Goal: Contribute content: Add original content to the website for others to see

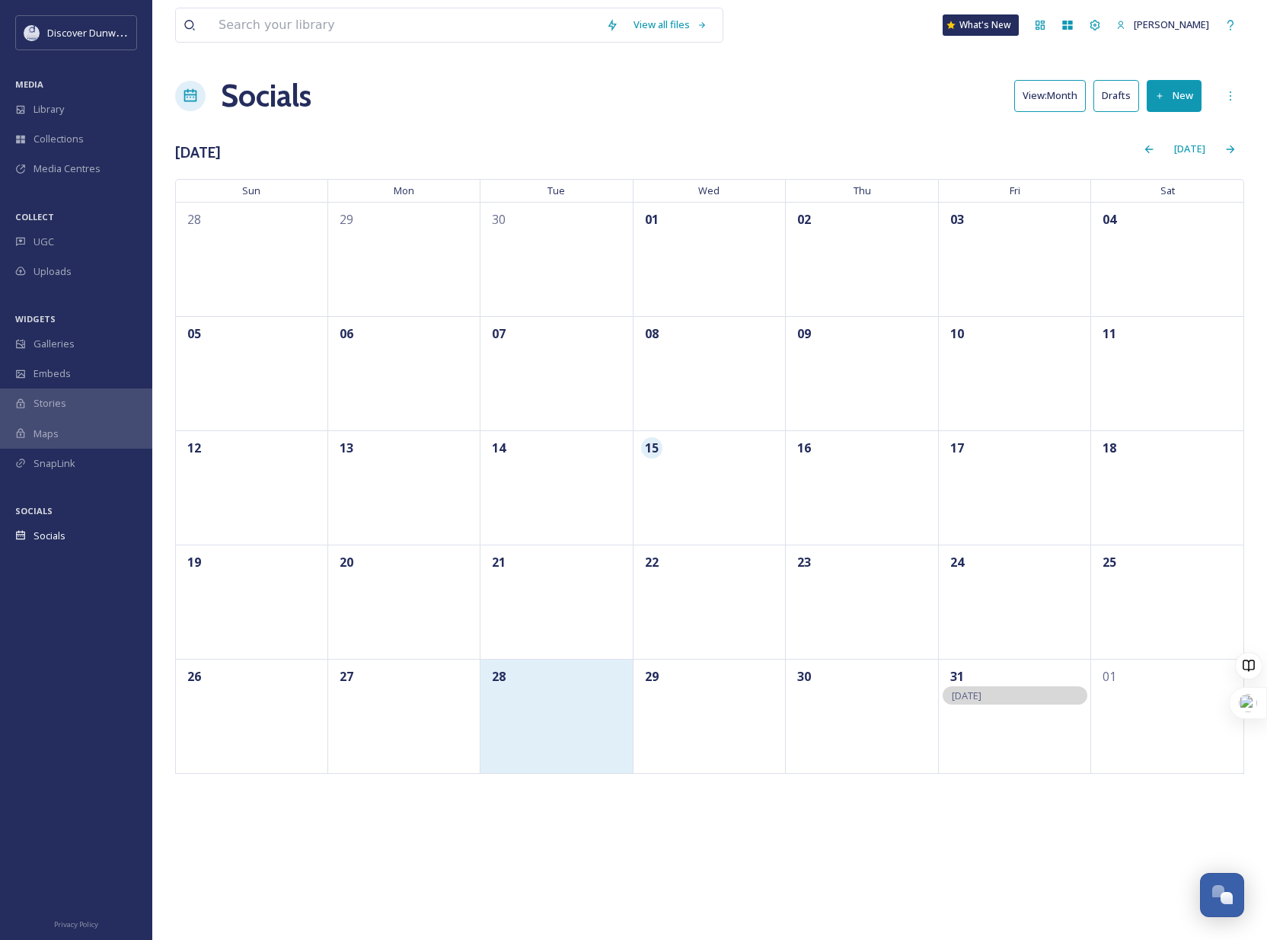
scroll to position [733, 0]
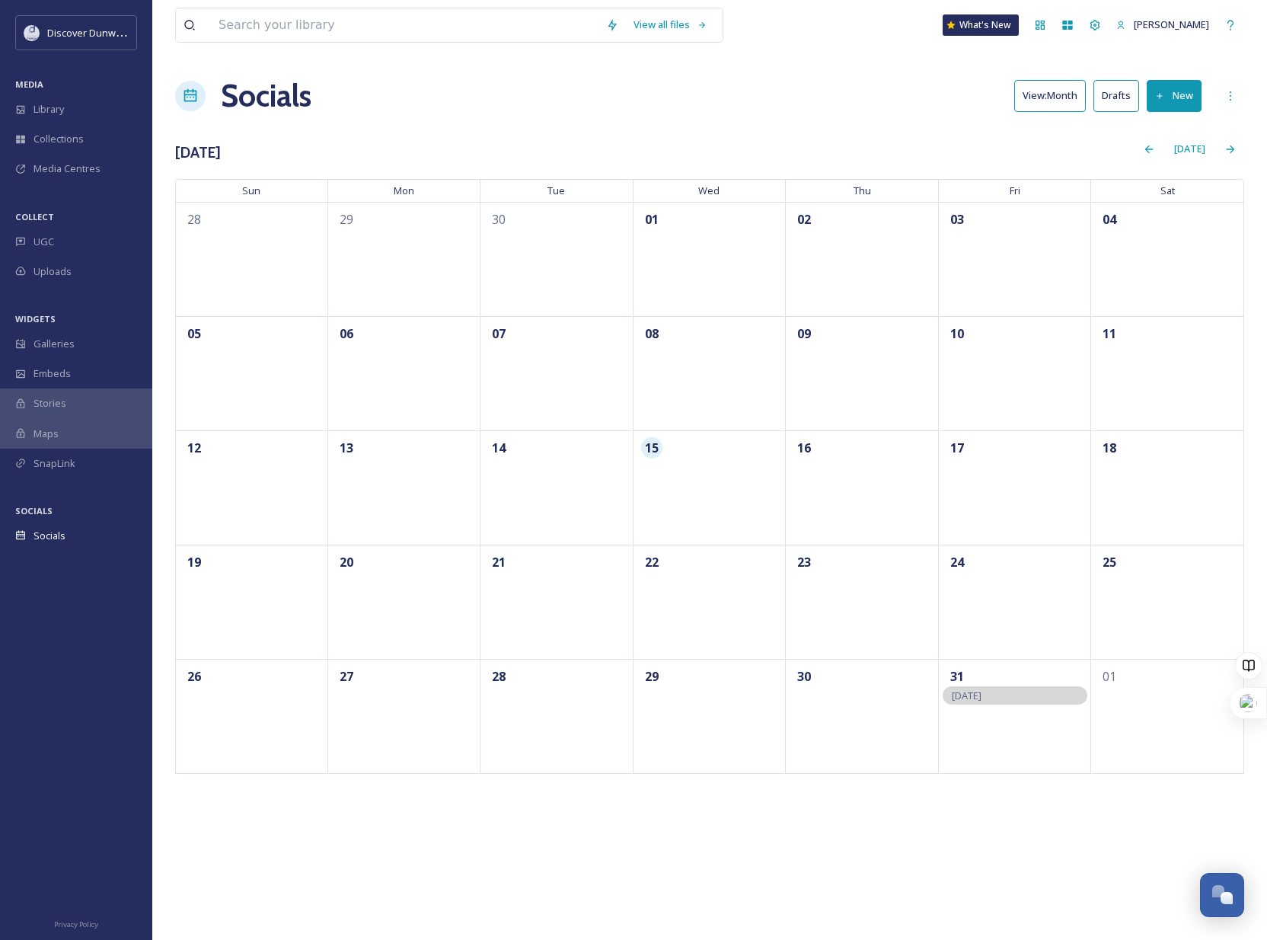
click at [803, 99] on div "Socials View: Month Drafts New" at bounding box center [709, 96] width 1069 height 46
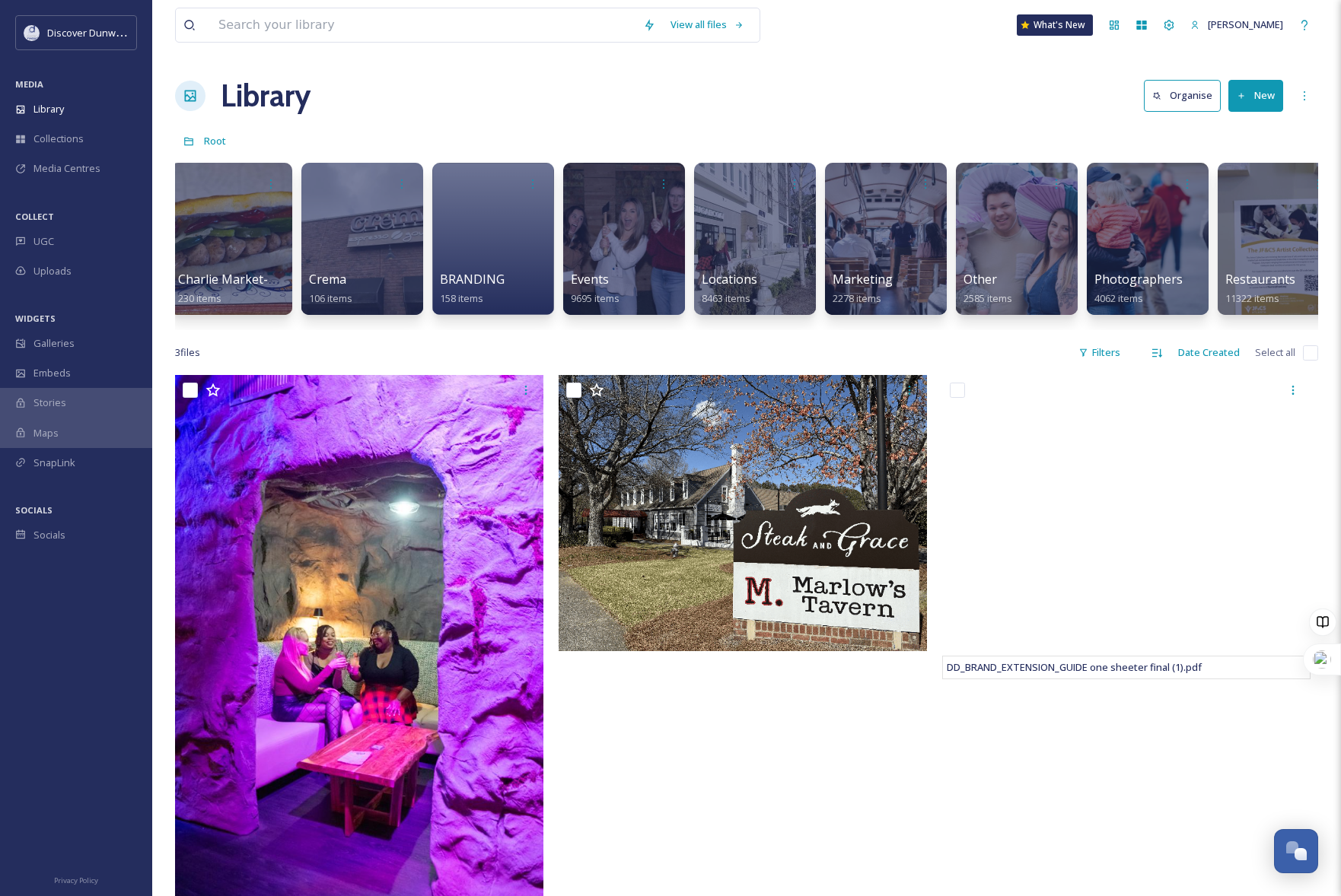
scroll to position [0, 404]
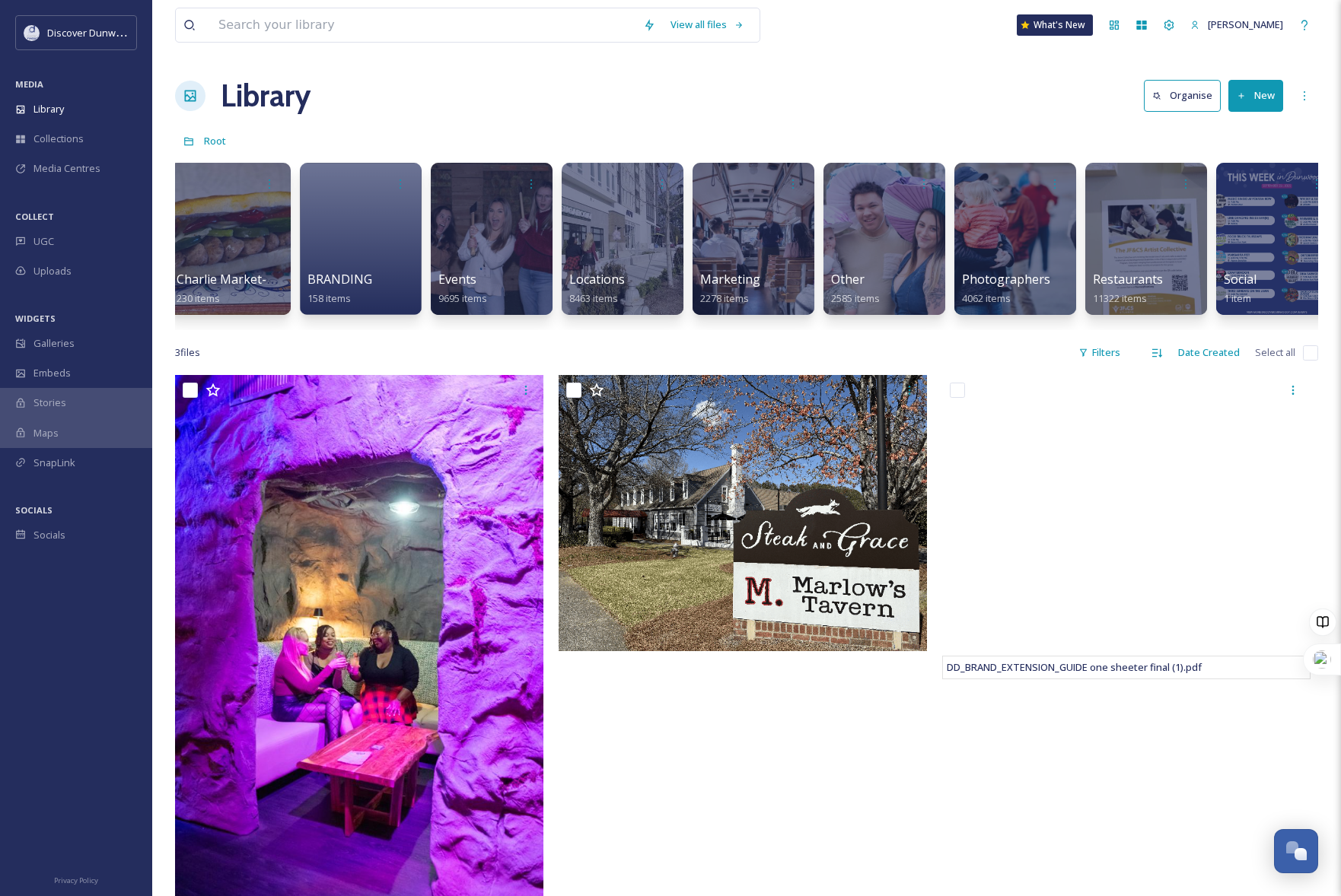
click at [1237, 84] on button "New" at bounding box center [1255, 95] width 55 height 31
click at [1239, 182] on div "Folder" at bounding box center [1239, 191] width 86 height 30
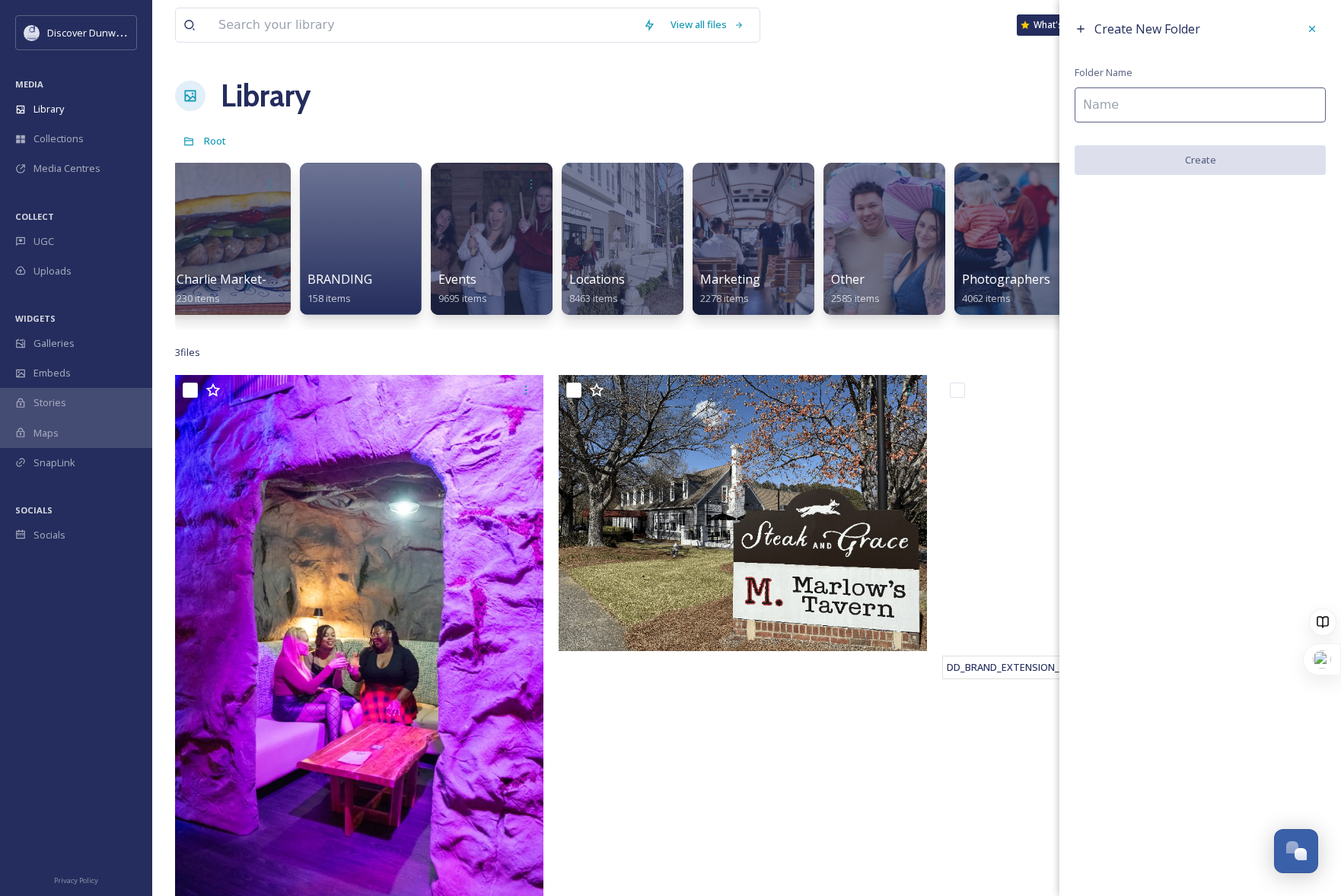
click at [1138, 86] on div "Create New Folder Folder Name Create" at bounding box center [1200, 95] width 282 height 190
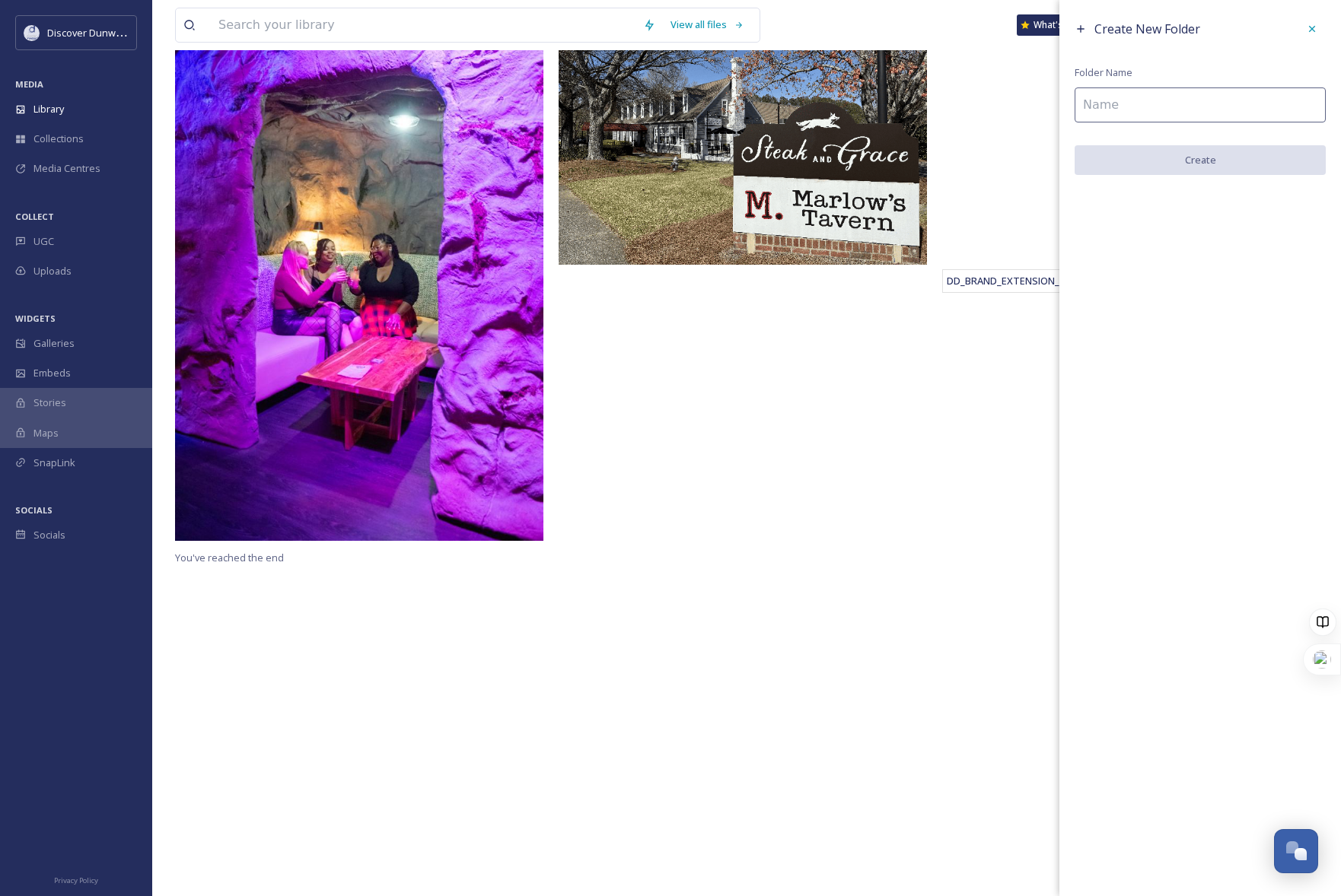
click at [1134, 100] on input at bounding box center [1199, 105] width 251 height 35
type input "E 48 ST"
click at [1146, 155] on button "Create" at bounding box center [1199, 160] width 251 height 31
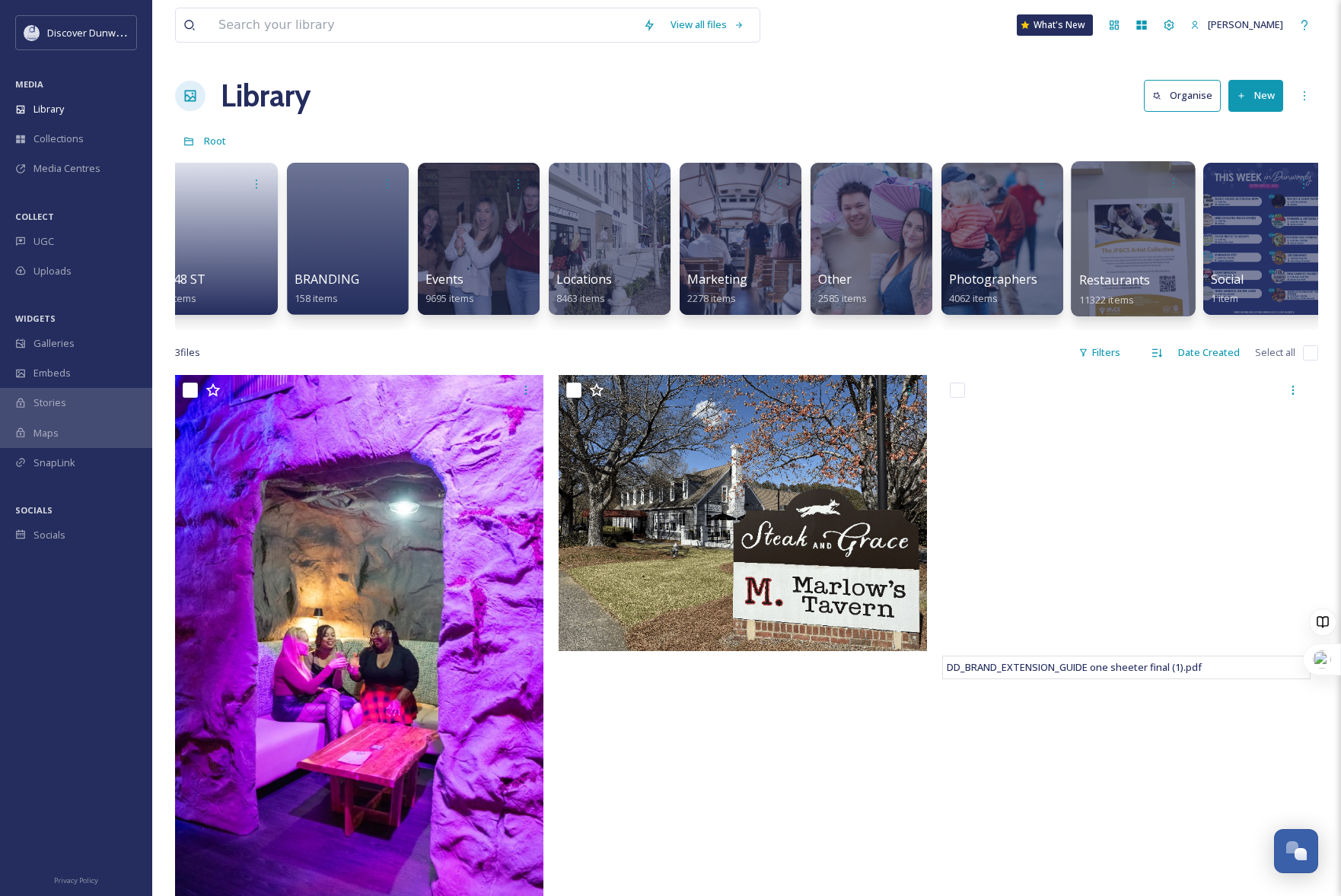
scroll to position [0, 0]
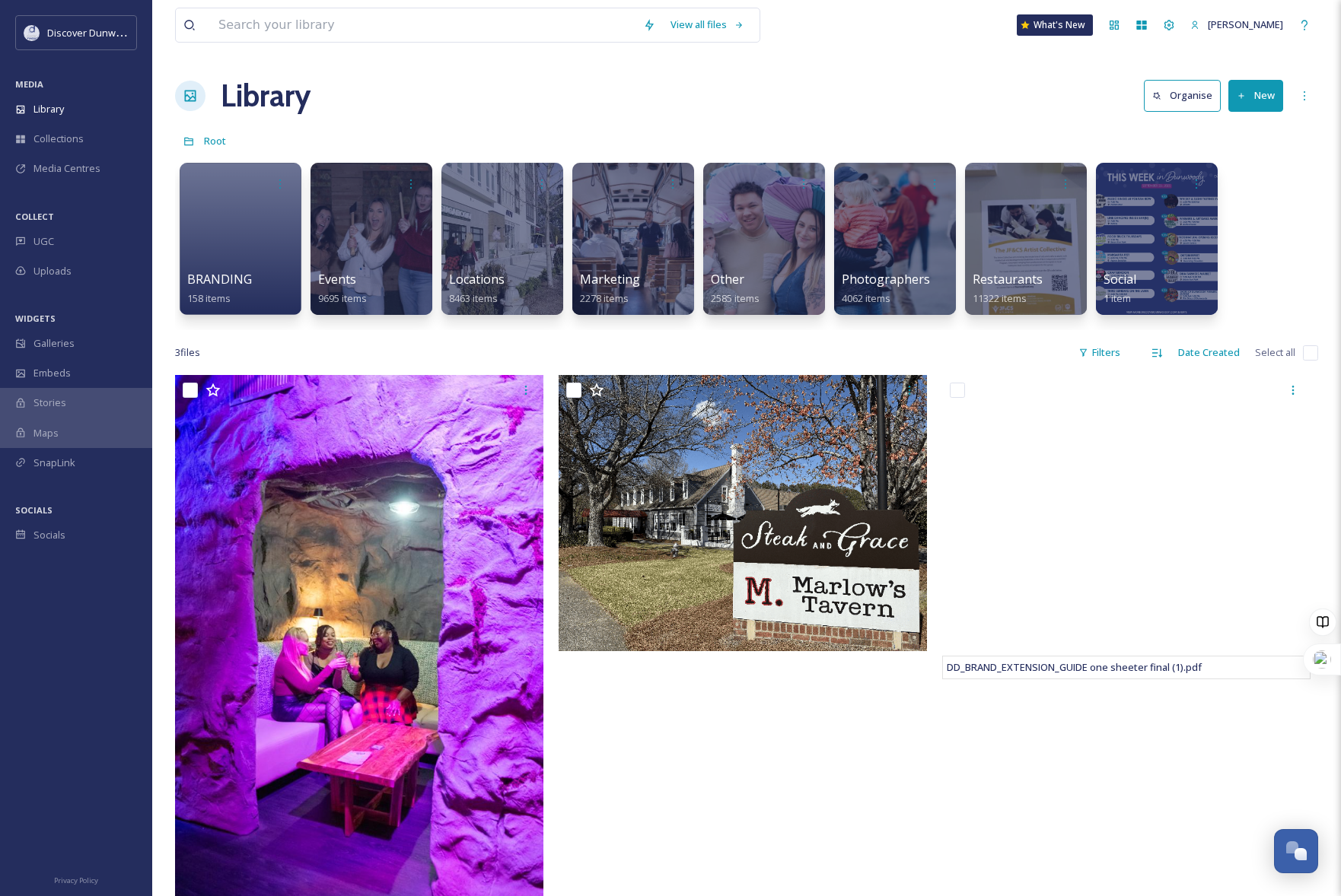
click at [1239, 96] on icon at bounding box center [1241, 95] width 5 height 5
click at [1243, 164] on span ".zip Upload" at bounding box center [1248, 161] width 51 height 14
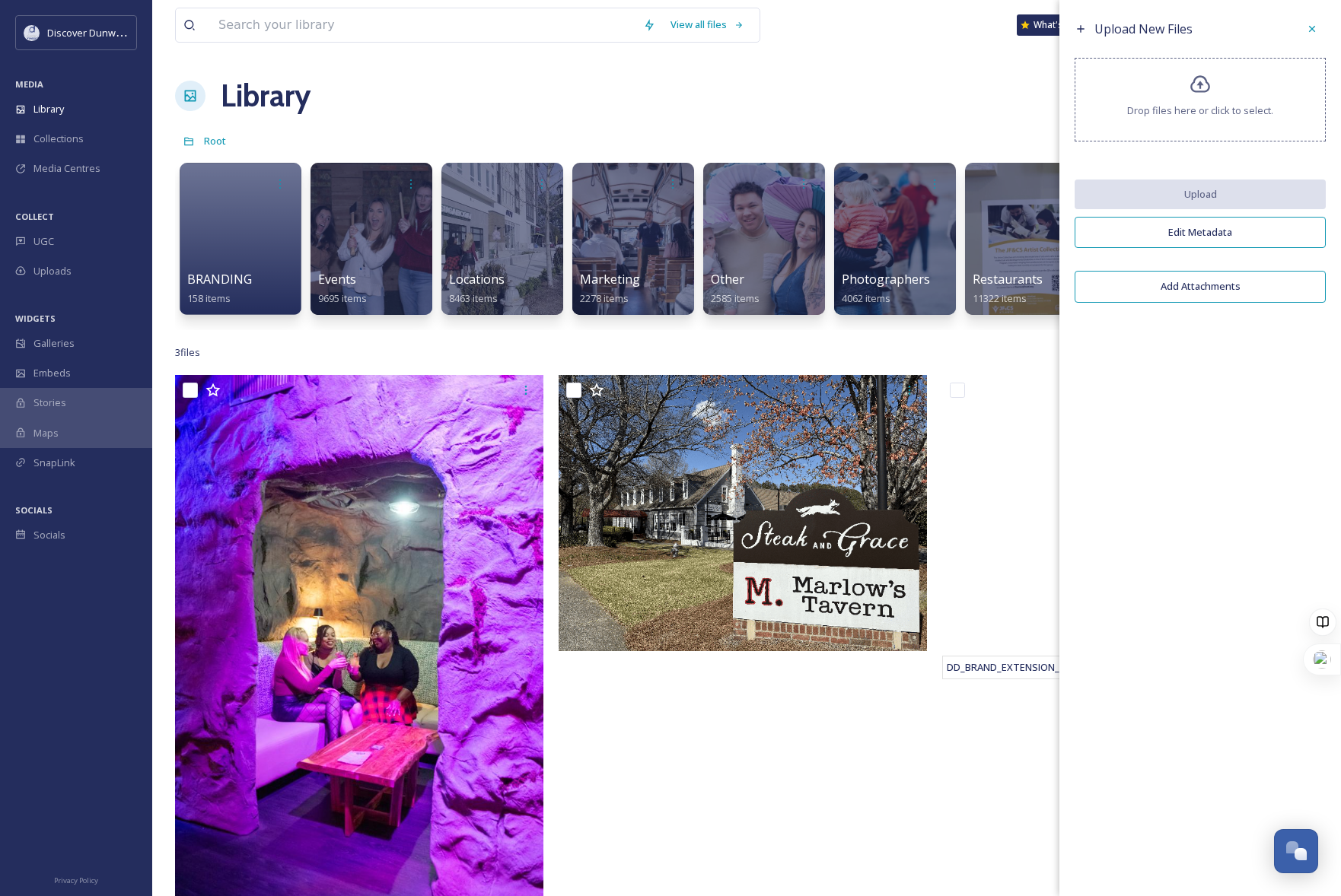
click at [1235, 116] on span "Drop files here or click to select." at bounding box center [1200, 111] width 146 height 14
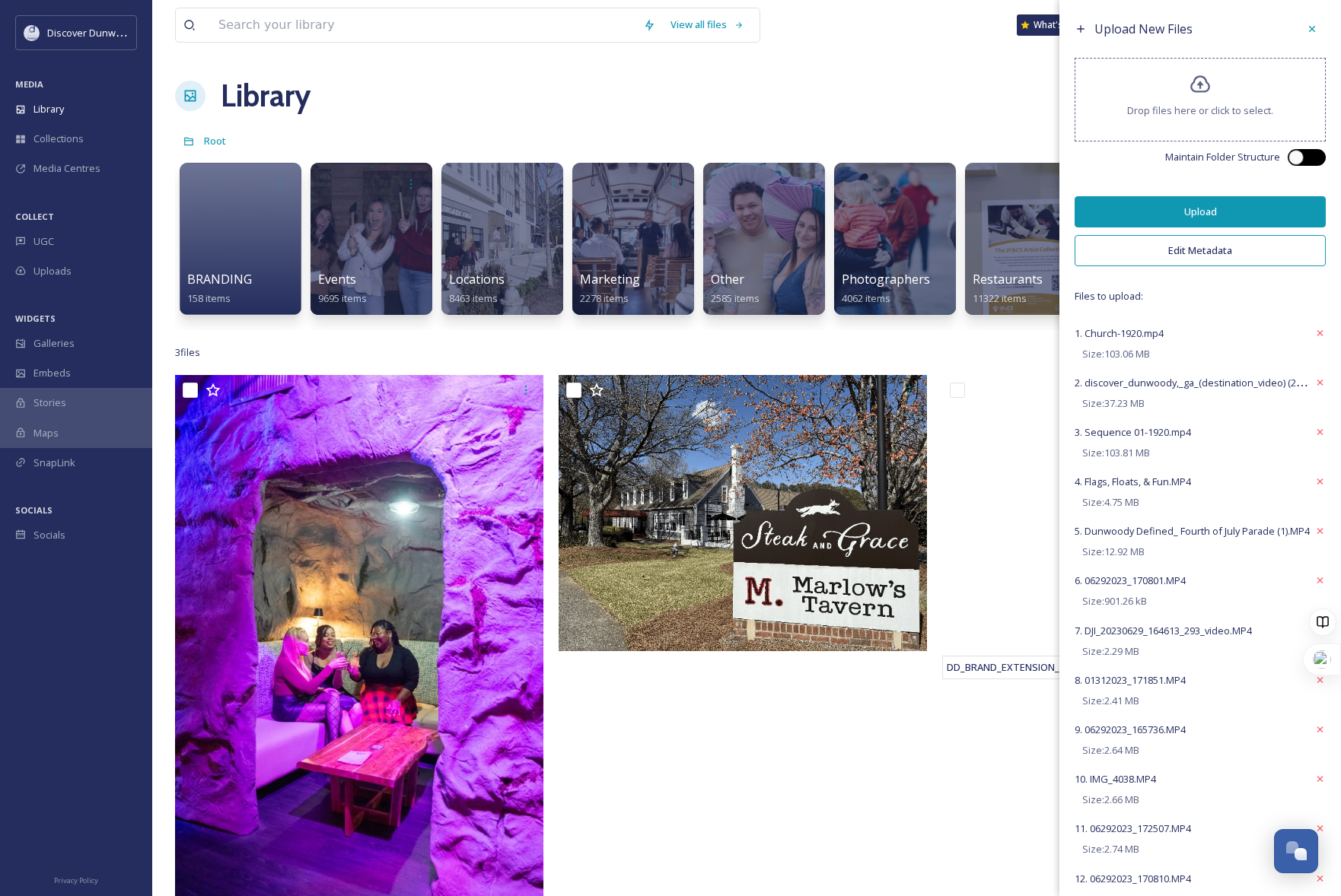
click at [1296, 160] on div at bounding box center [1306, 157] width 38 height 17
checkbox input "true"
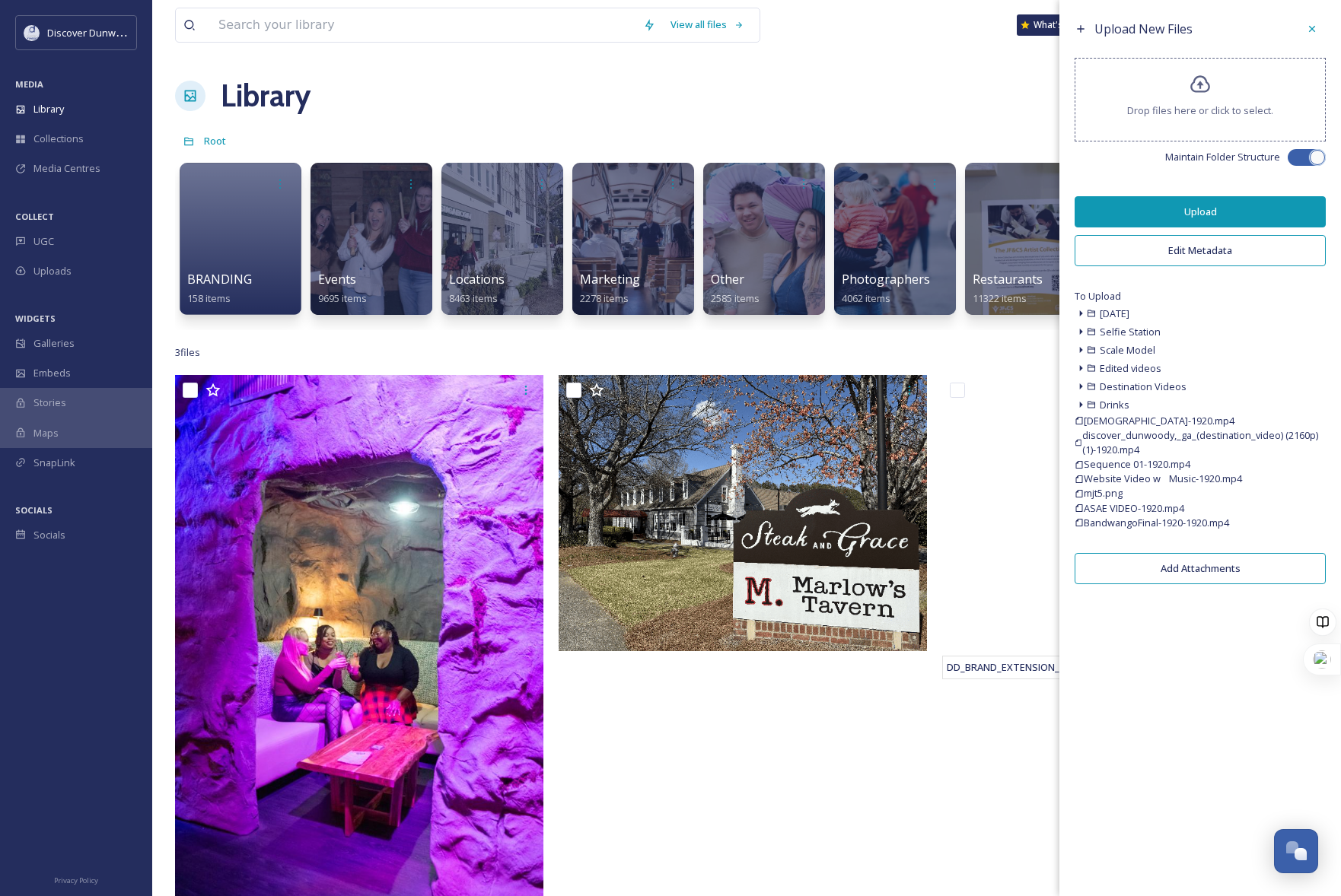
click at [1178, 206] on button "Upload" at bounding box center [1199, 211] width 251 height 31
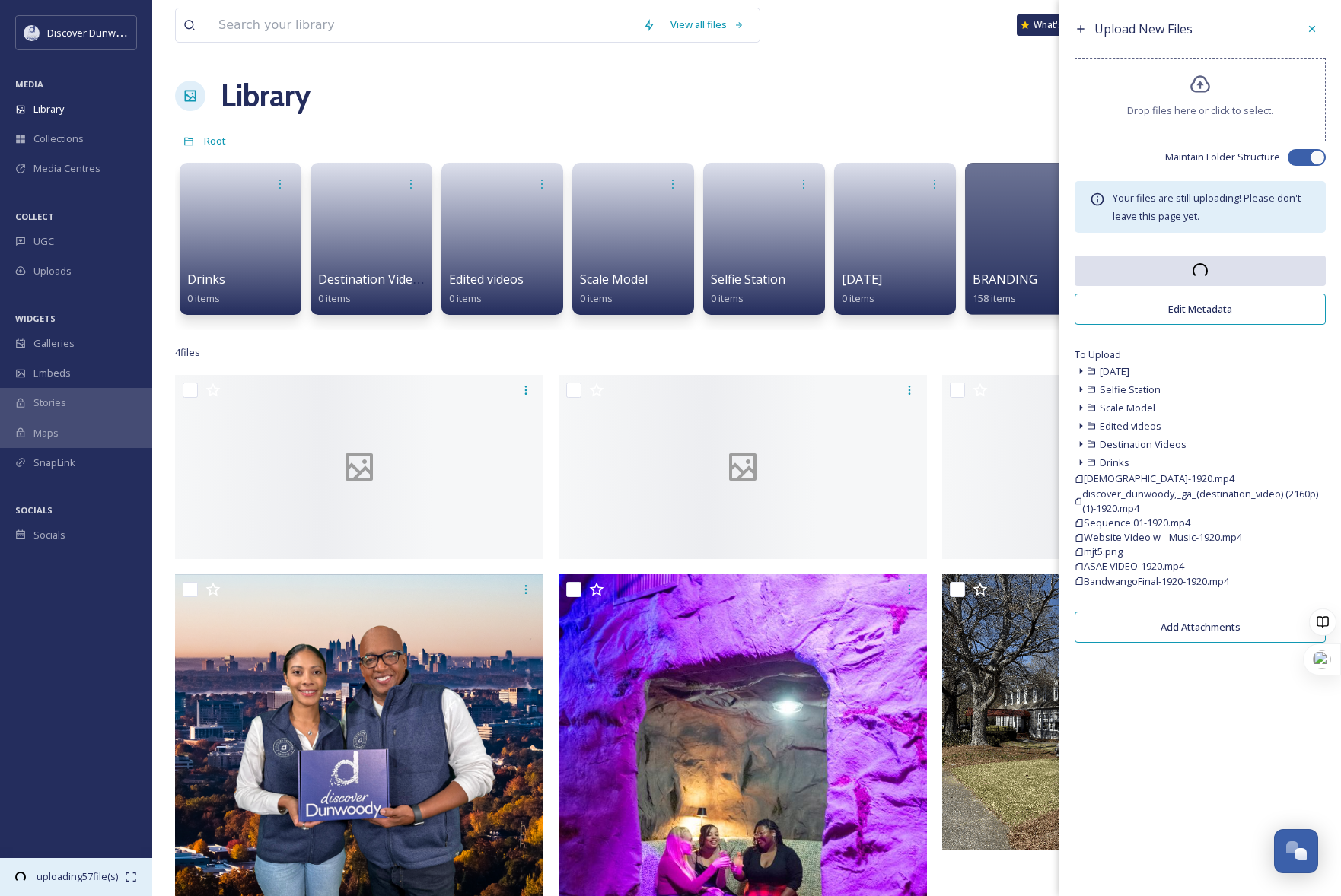
click at [54, 873] on span "uploading 57 file(s)" at bounding box center [77, 876] width 95 height 14
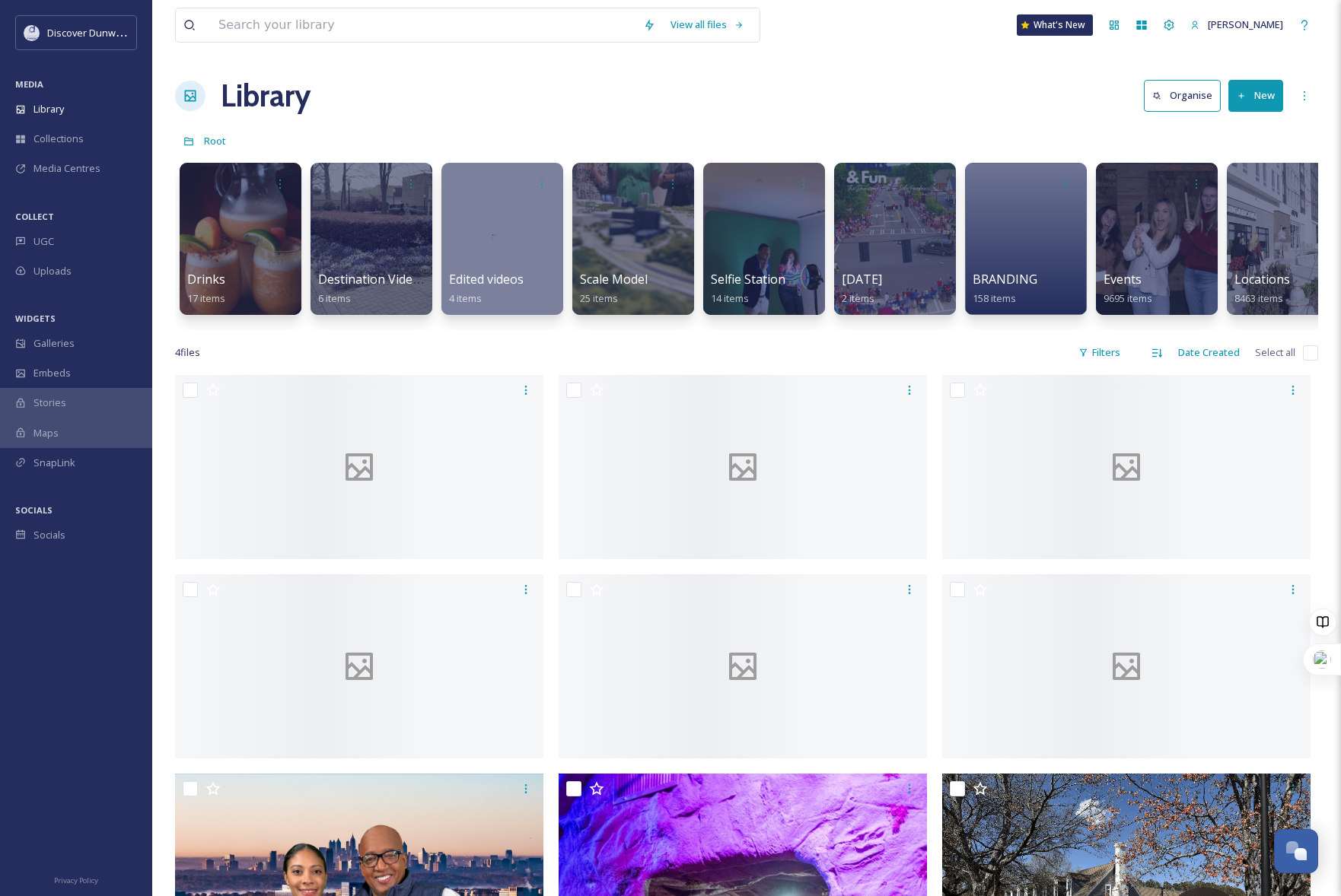
click at [1259, 92] on button "New" at bounding box center [1255, 95] width 55 height 31
click at [1249, 170] on div ".zip Upload" at bounding box center [1239, 161] width 86 height 30
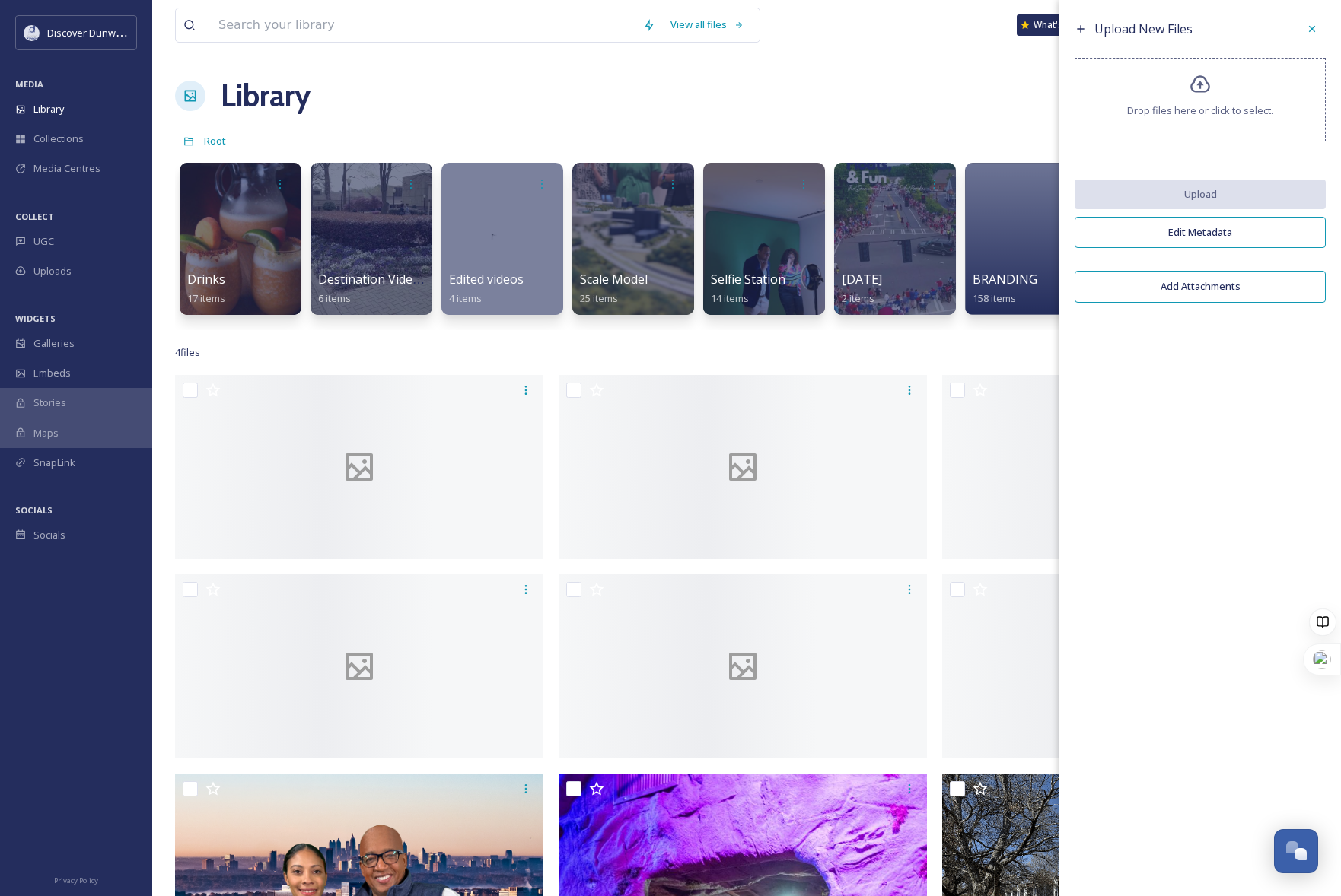
click at [1249, 107] on span "Drop files here or click to select." at bounding box center [1200, 111] width 146 height 14
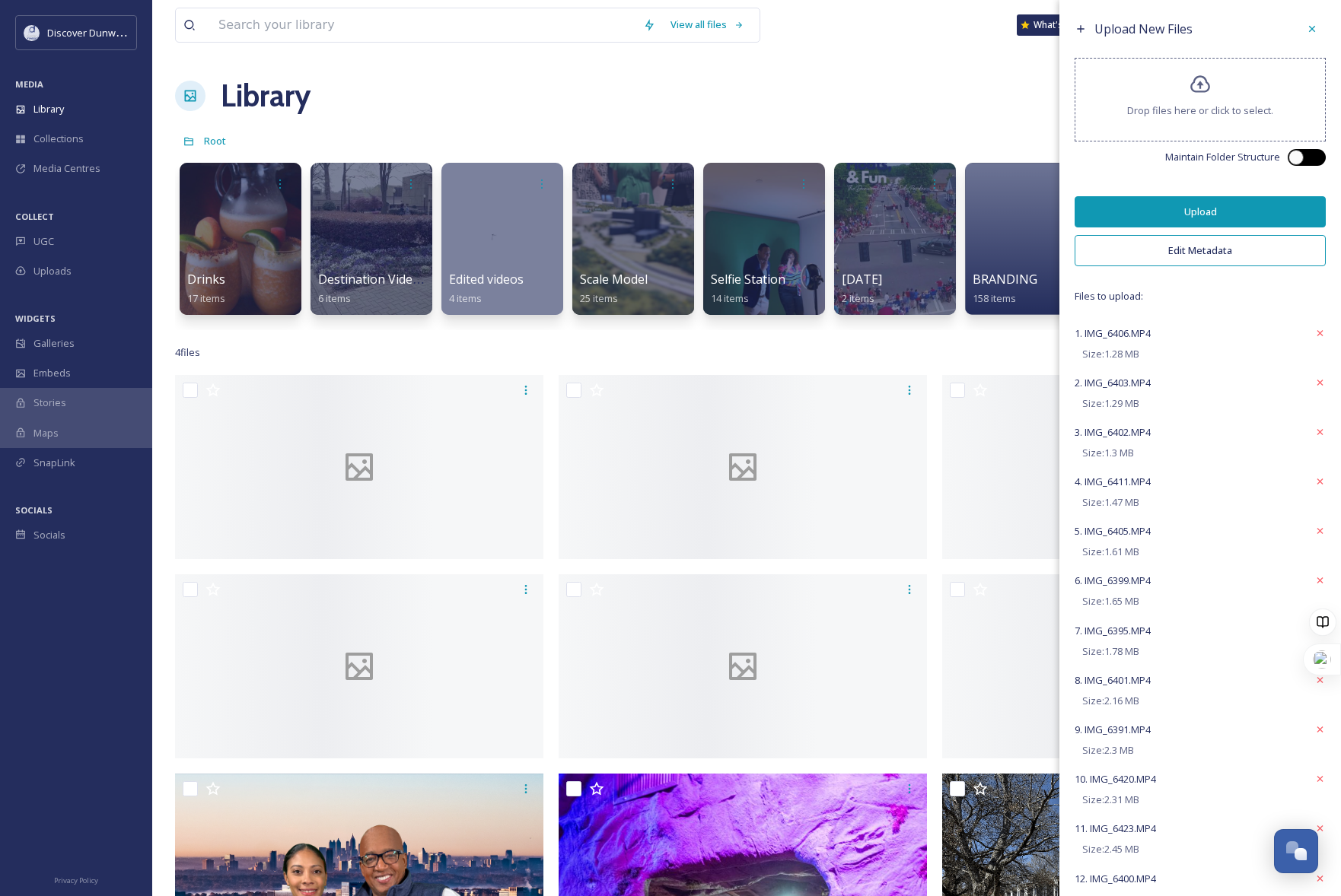
click at [1293, 154] on div at bounding box center [1298, 158] width 11 height 8
checkbox input "true"
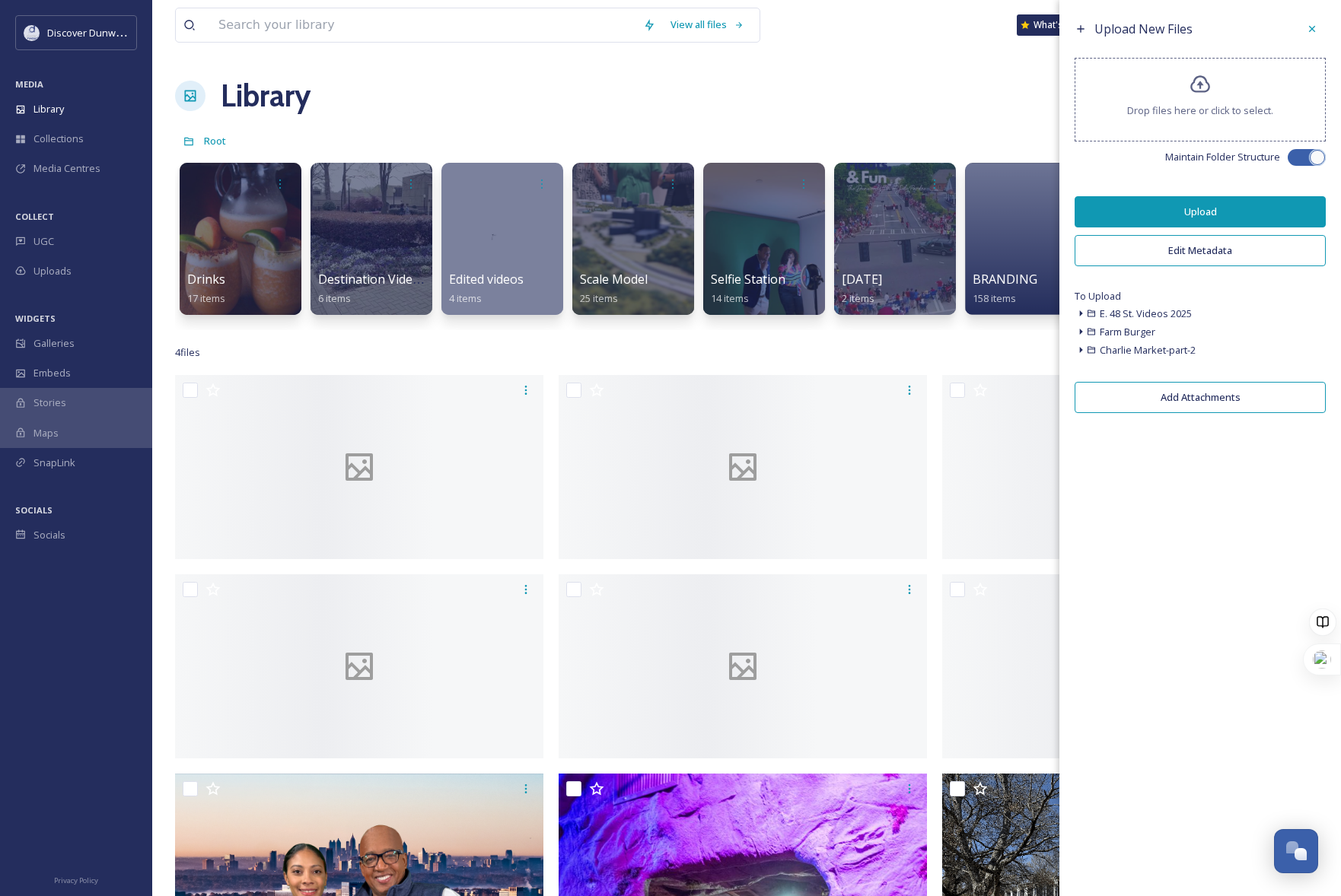
click at [1237, 200] on button "Upload" at bounding box center [1199, 211] width 251 height 31
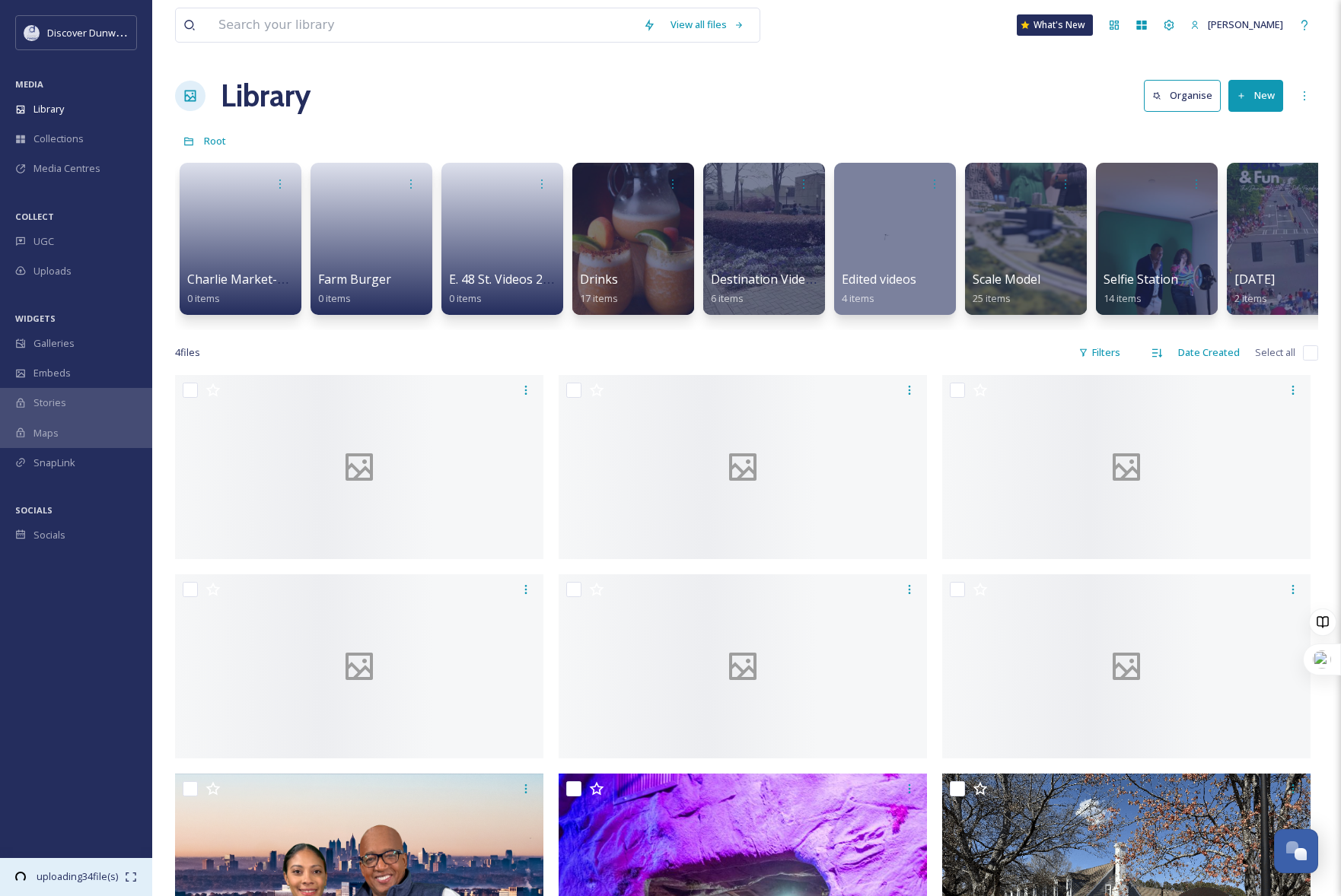
click at [121, 875] on span "uploading 34 file(s)" at bounding box center [77, 876] width 95 height 14
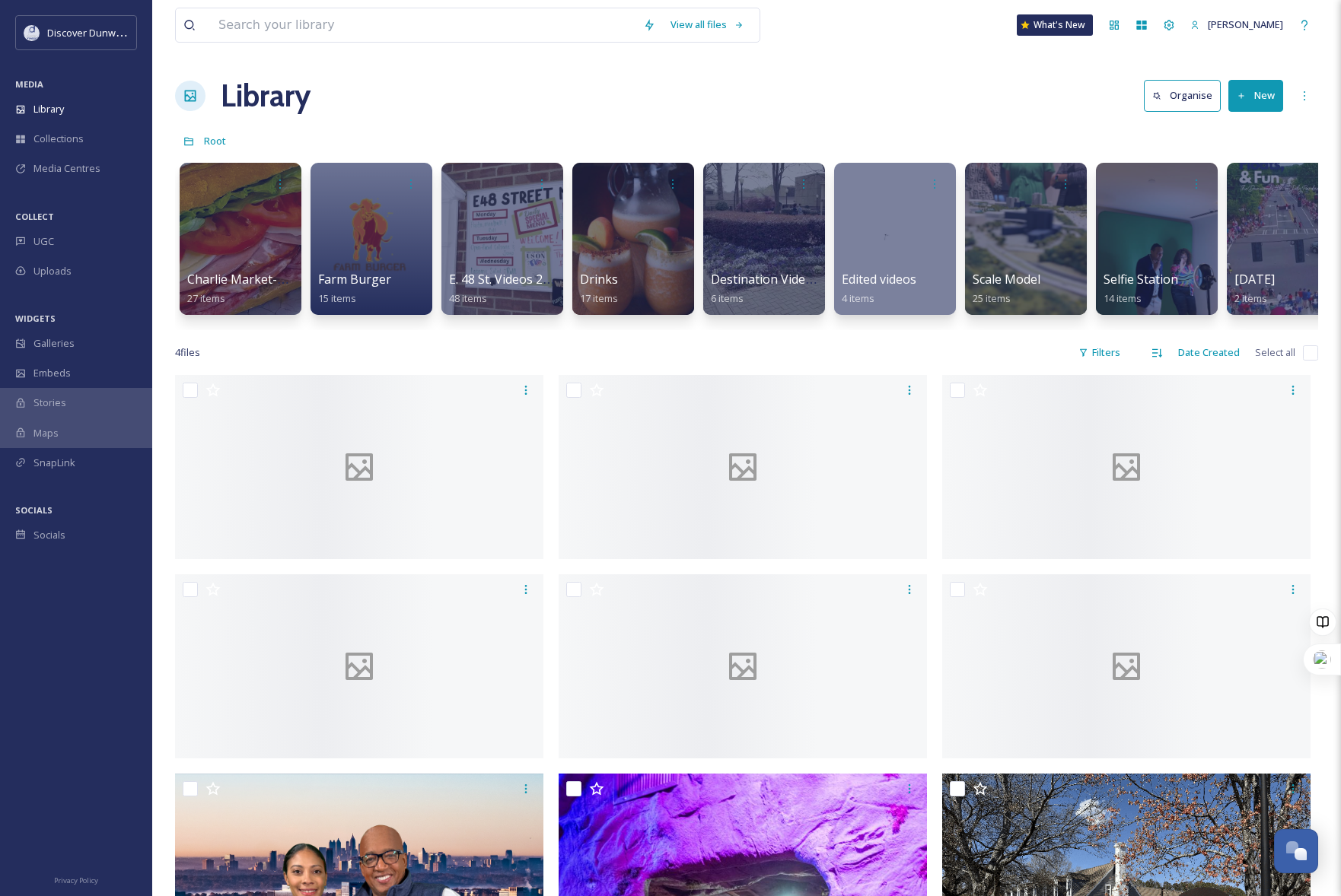
click at [1251, 85] on button "New" at bounding box center [1255, 95] width 55 height 31
click at [1244, 158] on span ".zip Upload" at bounding box center [1248, 161] width 51 height 14
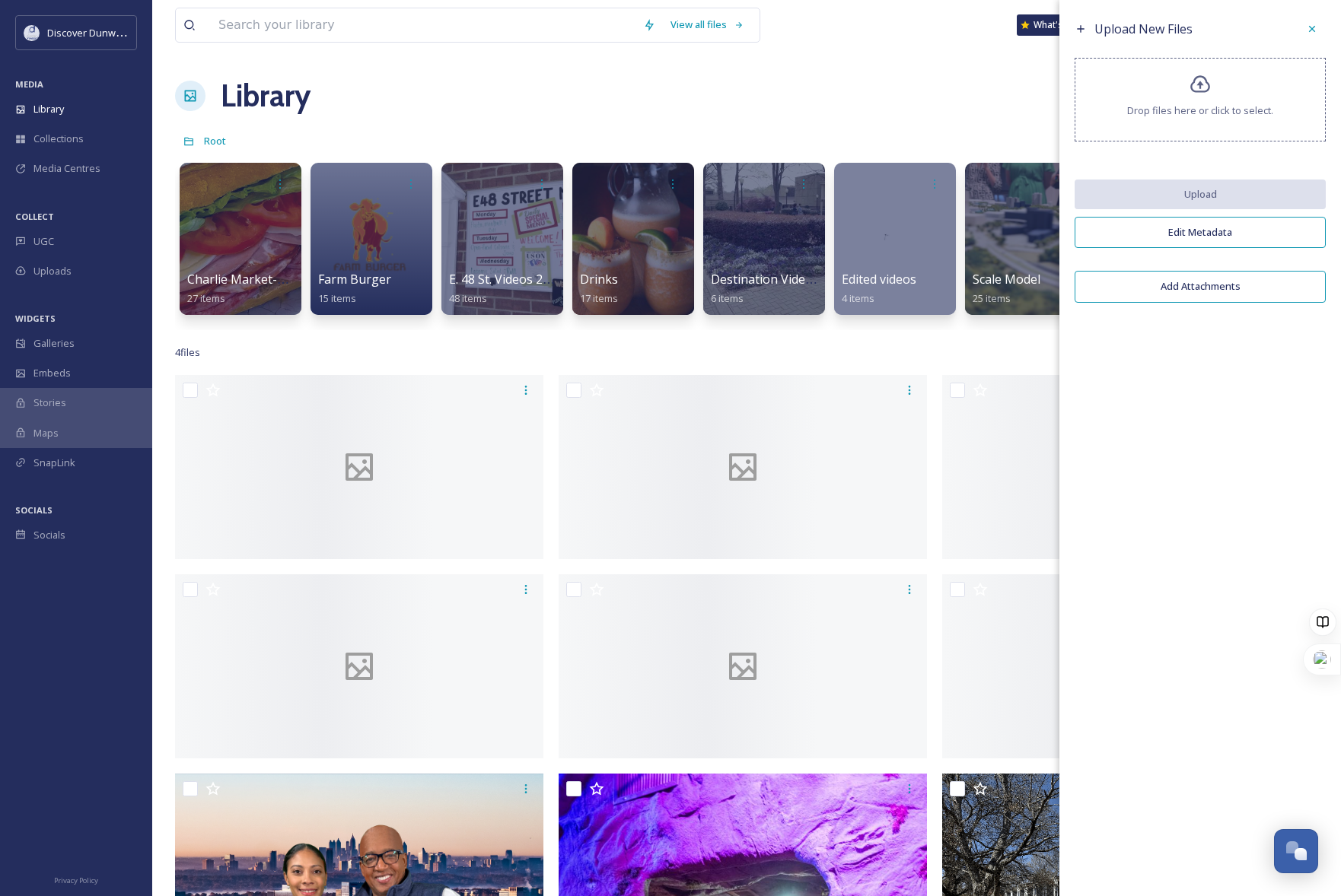
click at [1149, 117] on span "Drop files here or click to select." at bounding box center [1200, 111] width 146 height 14
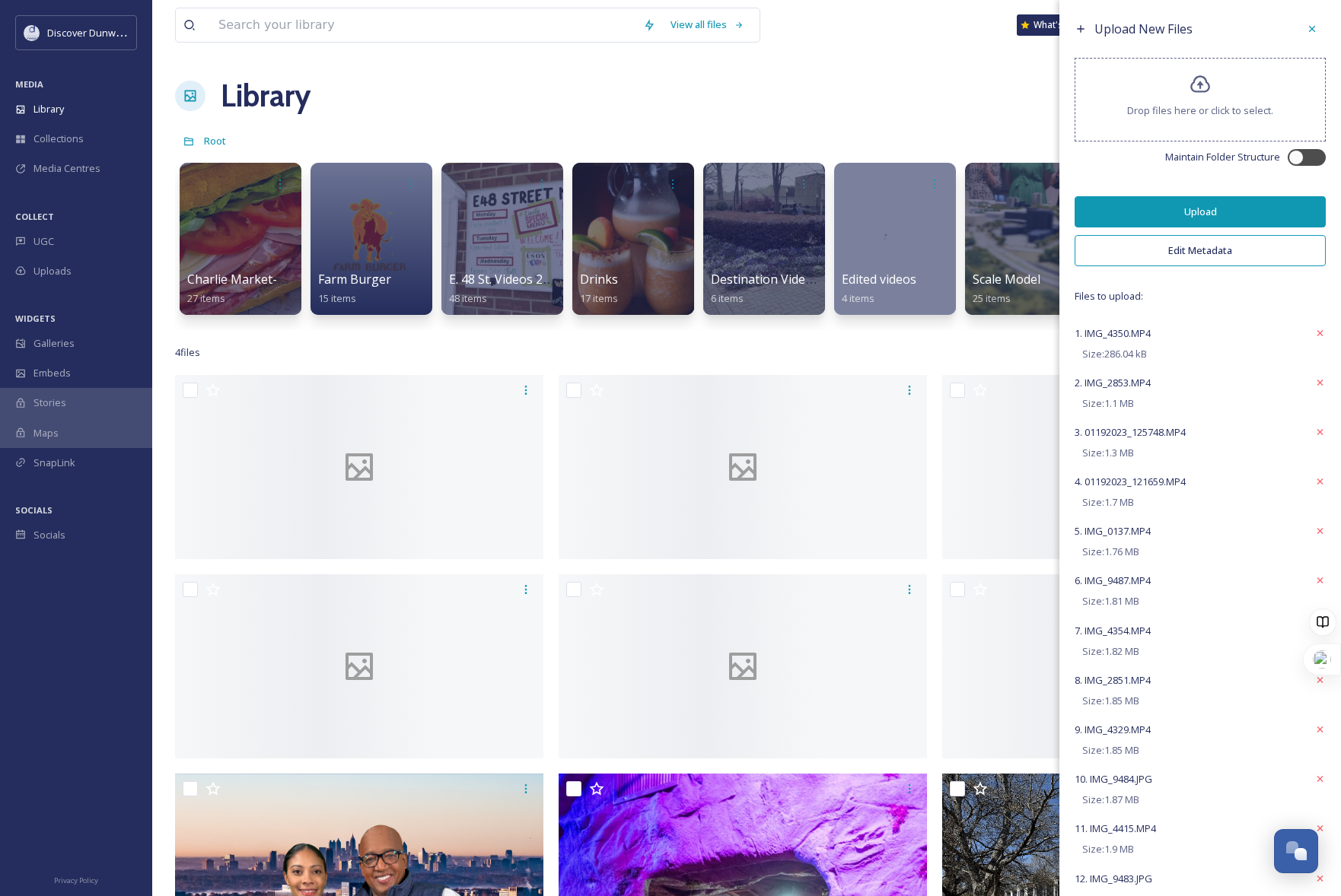
click at [1137, 210] on button "Upload" at bounding box center [1199, 211] width 251 height 31
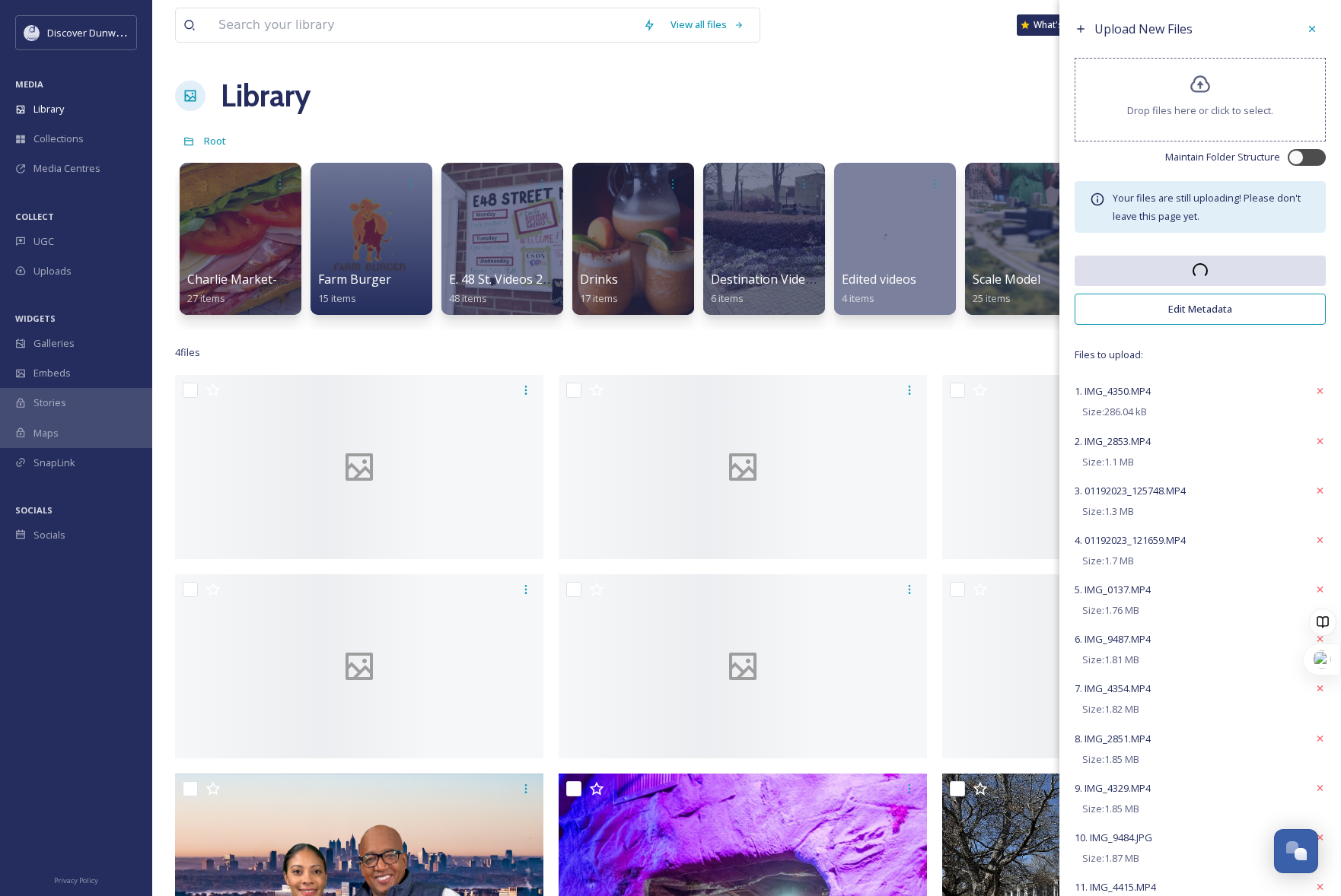
drag, startPoint x: 1137, startPoint y: 210, endPoint x: 1282, endPoint y: 172, distance: 149.9
click at [1198, 181] on div "Your files are still uploading! Please don't leave this page yet." at bounding box center [1199, 207] width 251 height 52
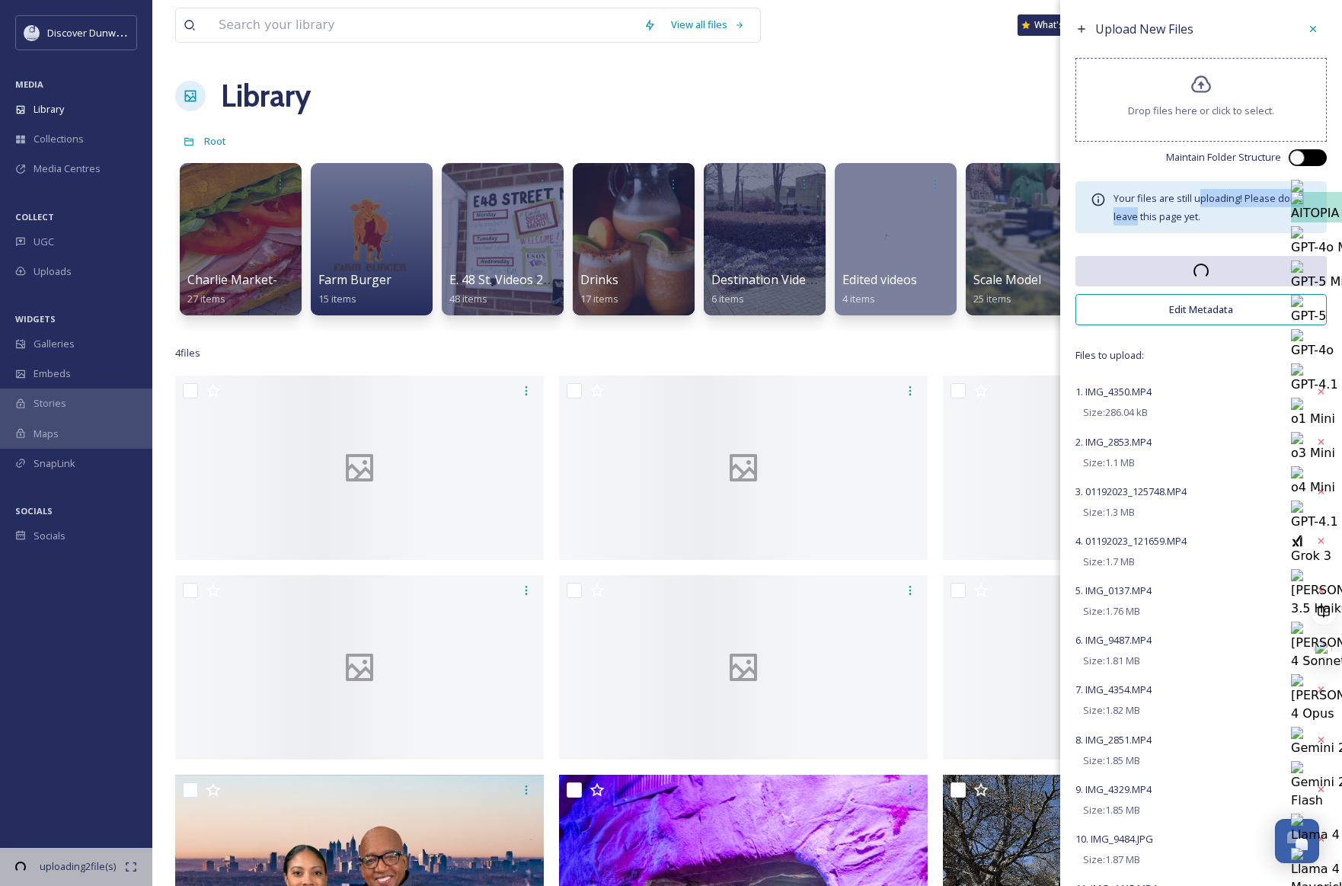
drag, startPoint x: 1283, startPoint y: 172, endPoint x: 1301, endPoint y: 159, distance: 21.8
click at [1311, 159] on div at bounding box center [1315, 158] width 8 height 8
checkbox input "true"
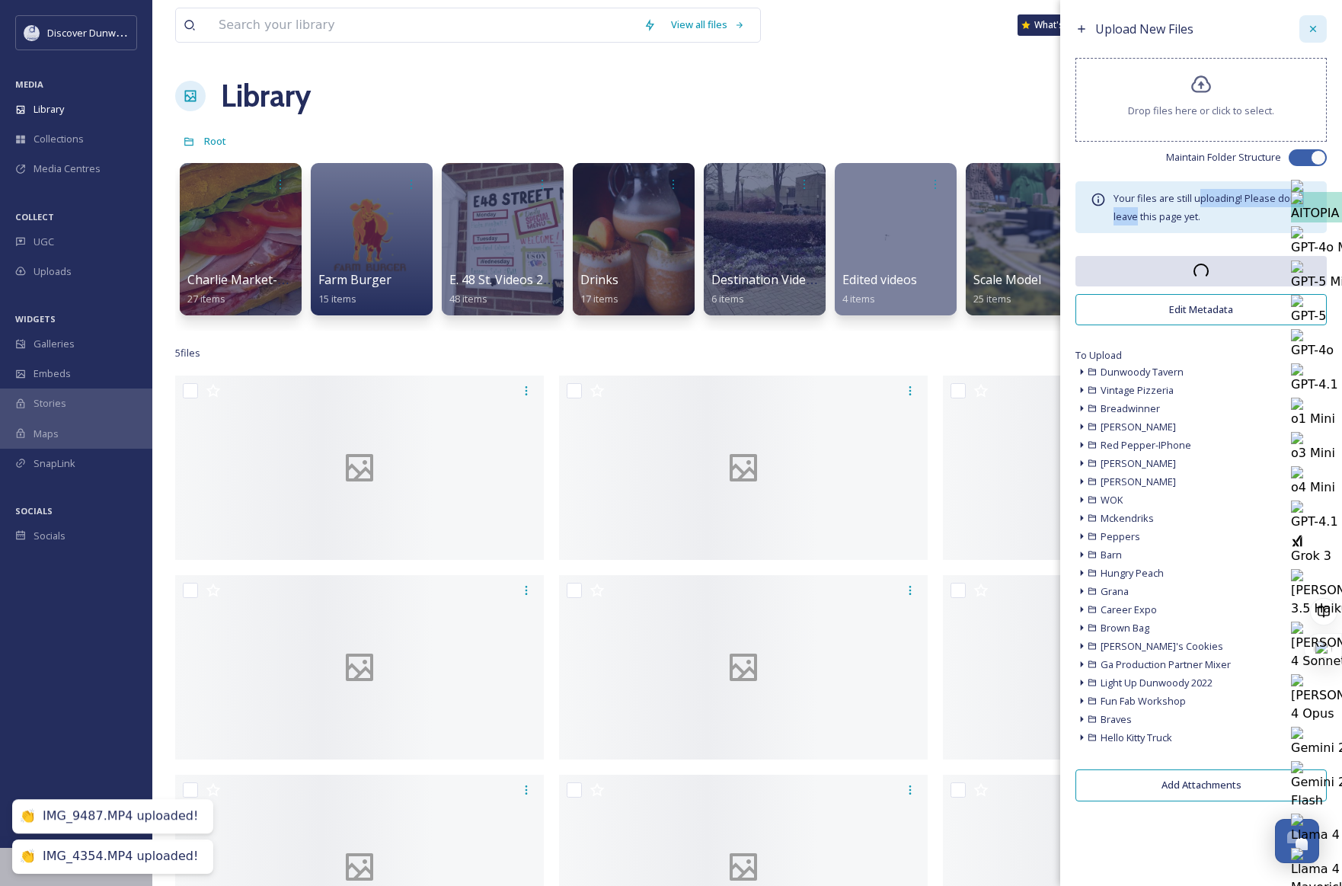
click at [1315, 24] on icon at bounding box center [1313, 29] width 12 height 12
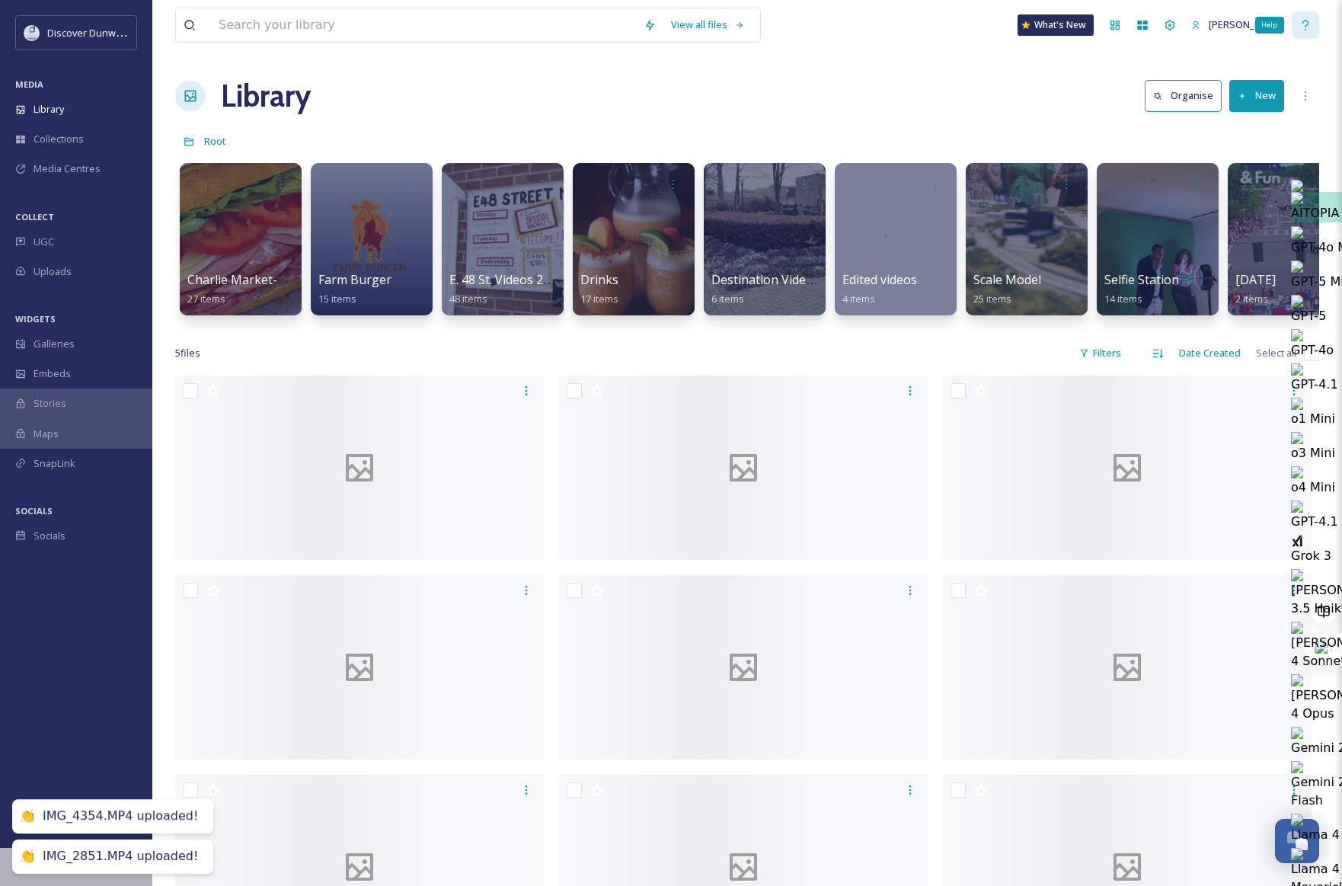
click at [1304, 28] on icon at bounding box center [1305, 25] width 12 height 12
